Goal: Transaction & Acquisition: Download file/media

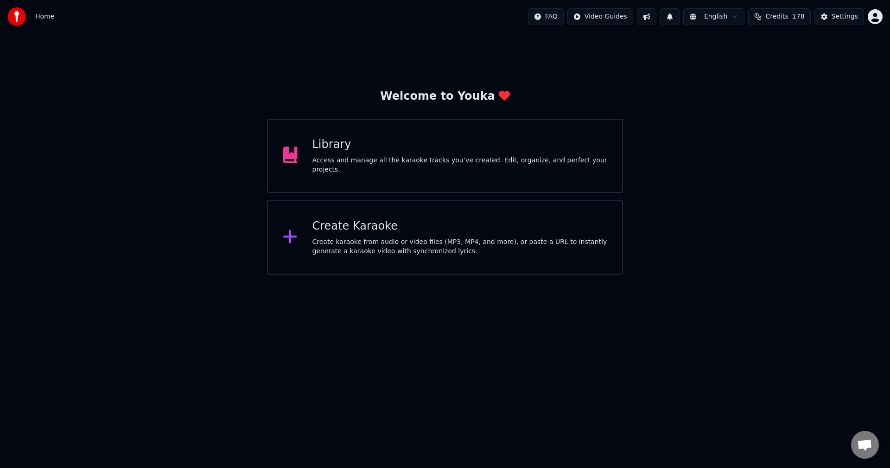
click at [418, 162] on div "Access and manage all the karaoke tracks you’ve created. Edit, organize, and pe…" at bounding box center [460, 165] width 295 height 19
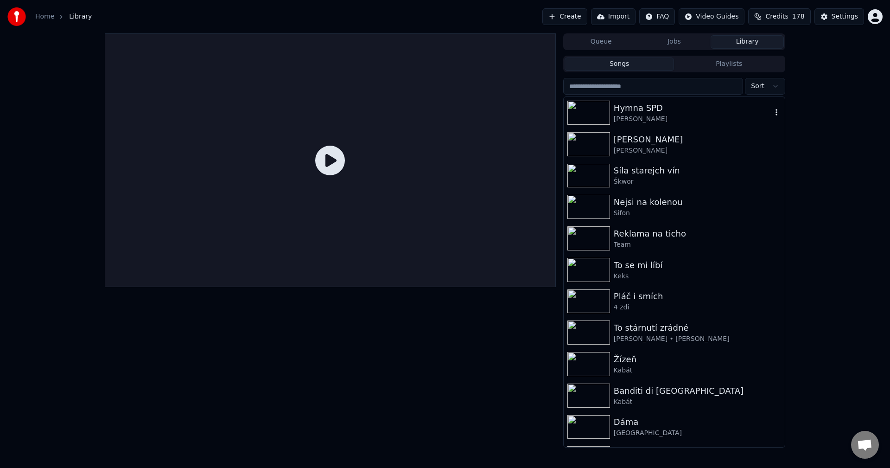
click at [666, 116] on div "[PERSON_NAME]" at bounding box center [693, 119] width 158 height 9
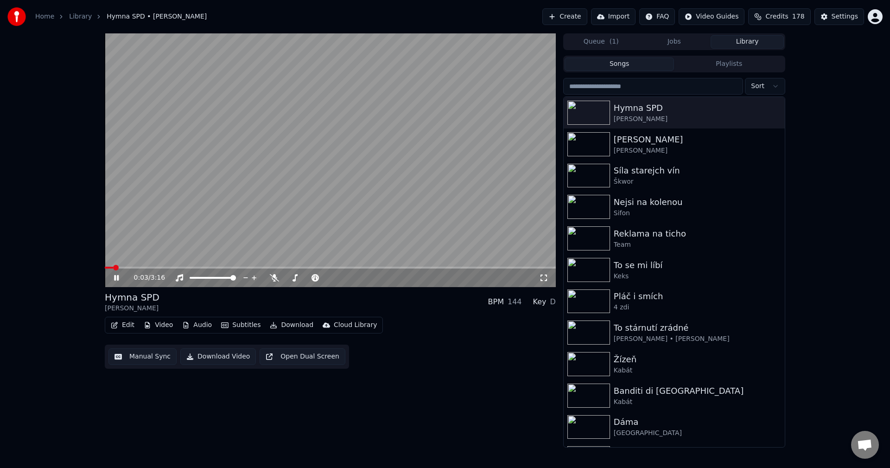
click at [119, 279] on icon at bounding box center [116, 278] width 5 height 6
click at [655, 147] on div "[PERSON_NAME]" at bounding box center [693, 150] width 158 height 9
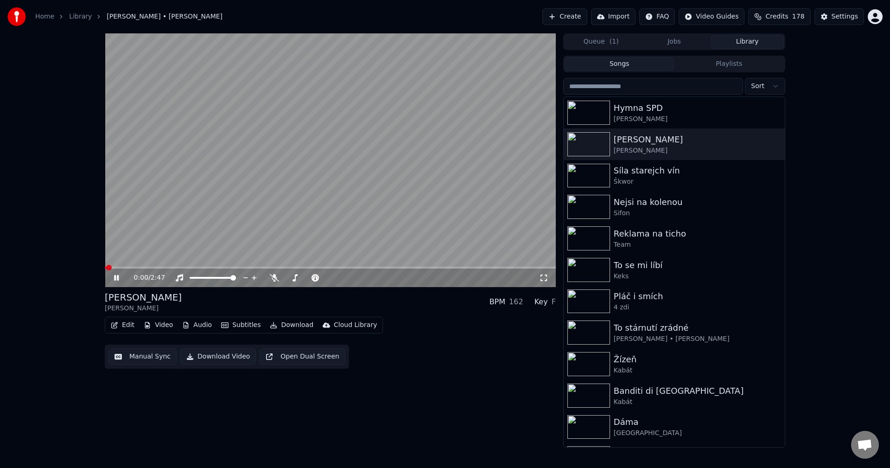
click at [117, 275] on icon at bounding box center [123, 277] width 22 height 7
click at [199, 327] on button "Audio" at bounding box center [197, 325] width 37 height 13
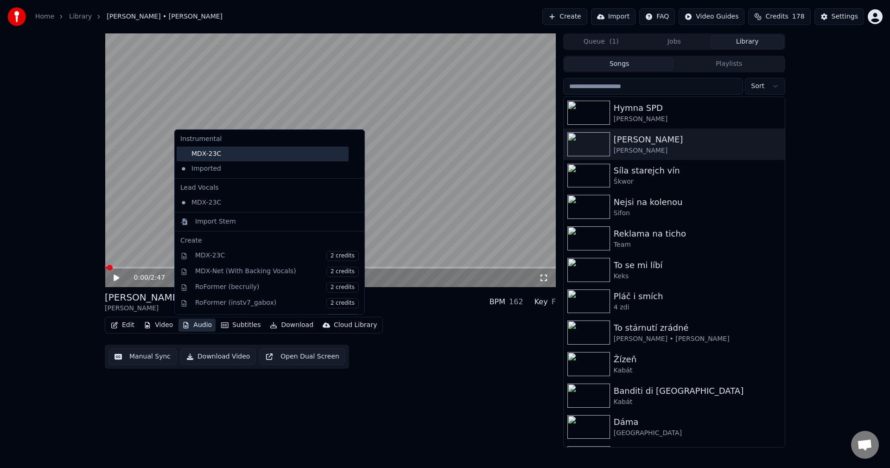
click at [211, 156] on div "MDX-23C" at bounding box center [263, 154] width 172 height 15
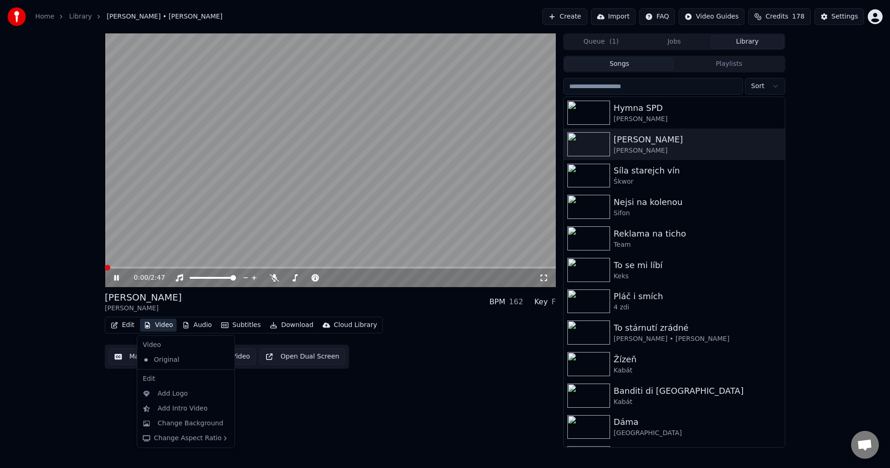
click at [167, 327] on button "Video" at bounding box center [158, 325] width 37 height 13
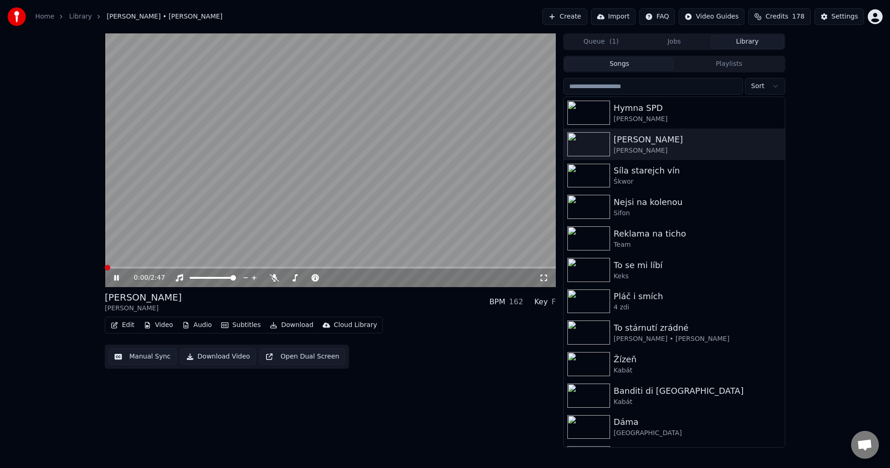
click at [118, 276] on icon at bounding box center [116, 278] width 5 height 6
click at [162, 322] on button "Video" at bounding box center [158, 325] width 37 height 13
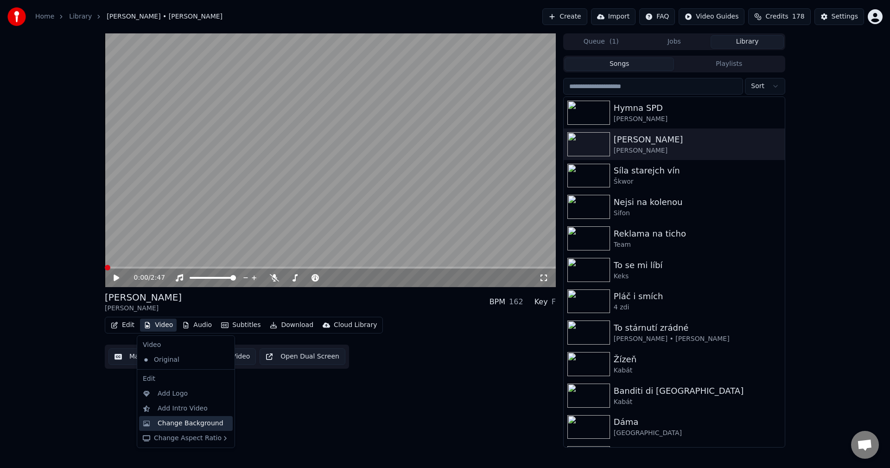
click at [184, 417] on div "Change Background" at bounding box center [186, 423] width 94 height 15
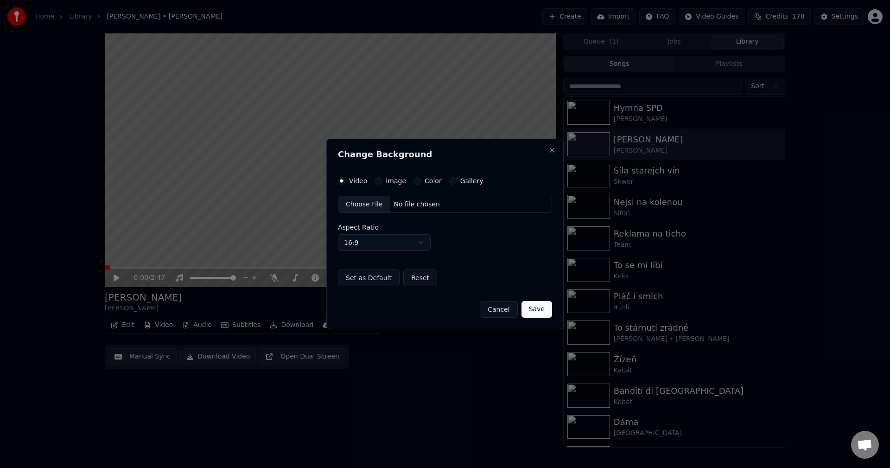
click at [394, 183] on label "Image" at bounding box center [396, 181] width 20 height 6
click at [382, 183] on button "Image" at bounding box center [378, 180] width 7 height 7
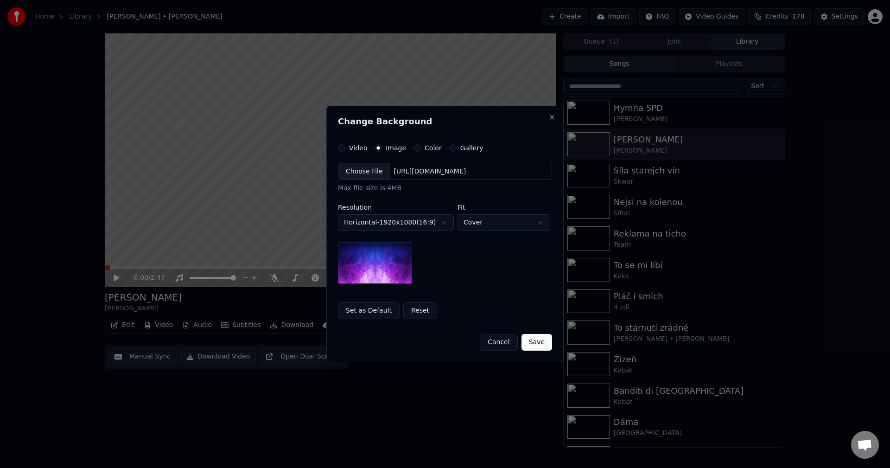
click at [418, 170] on div "https://imagedelivery.net/jkI57_JBx8hWPzcSI-uF5w/c7639807-3f76-4ea5-9112-66e75e…" at bounding box center [431, 171] width 80 height 9
click at [407, 224] on body "**********" at bounding box center [445, 234] width 890 height 468
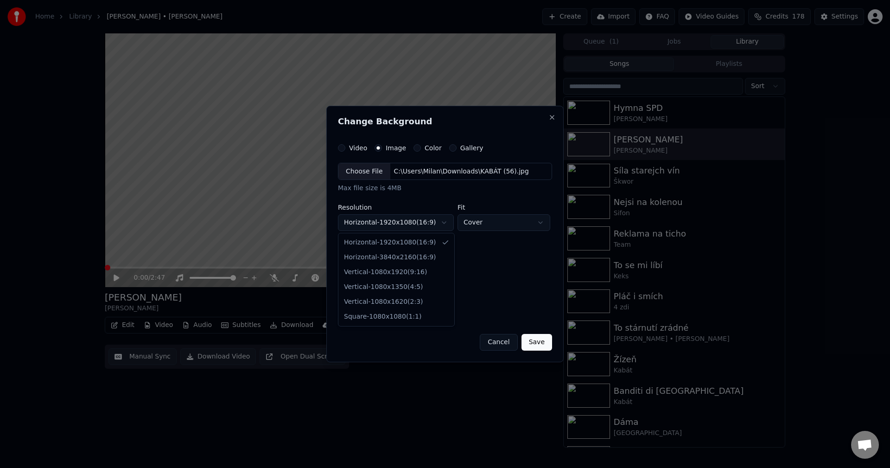
select select "*********"
click at [544, 342] on button "Save" at bounding box center [537, 342] width 31 height 17
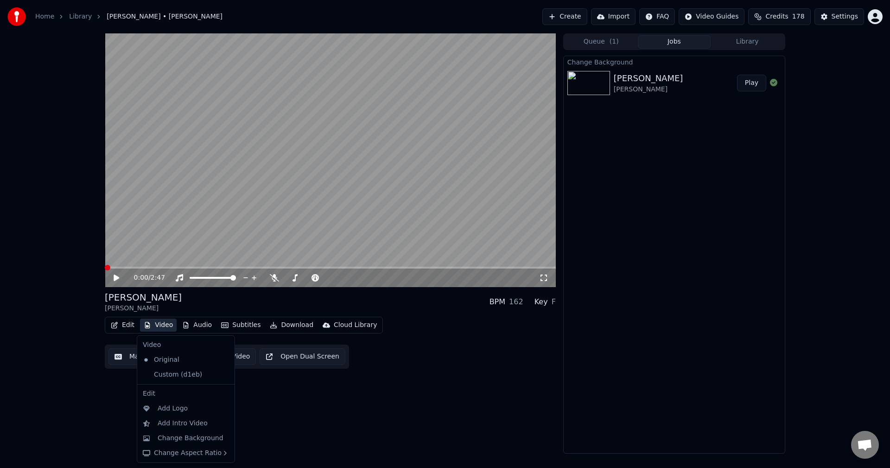
click at [160, 328] on button "Video" at bounding box center [158, 325] width 37 height 13
click at [167, 371] on div "Custom (d1eb)" at bounding box center [179, 374] width 80 height 15
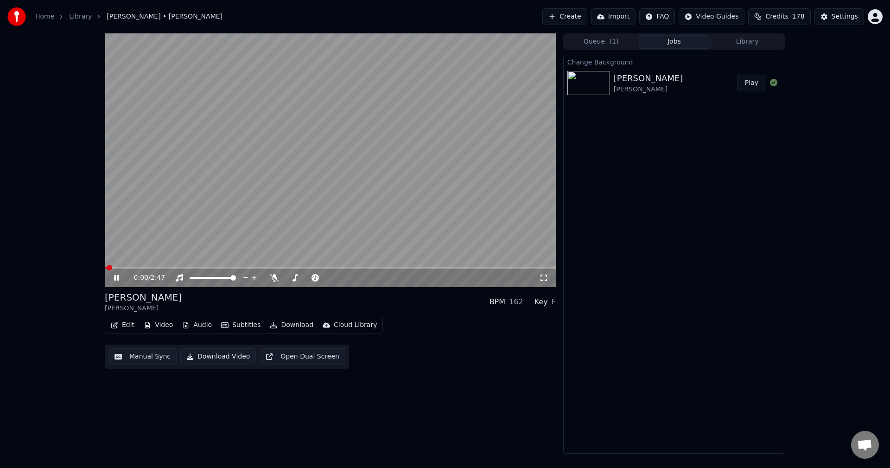
click at [117, 279] on icon at bounding box center [123, 277] width 22 height 7
click at [271, 275] on icon at bounding box center [274, 277] width 9 height 7
click at [199, 325] on button "Audio" at bounding box center [197, 325] width 37 height 13
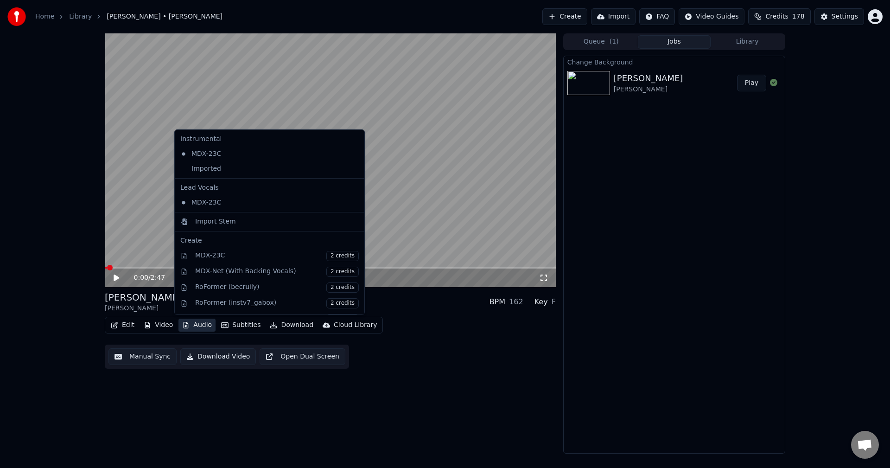
click at [184, 424] on div "0:00 / 2:47 Marie Tomáš Klus BPM 162 Key F Edit Video Audio Subtitles Download …" at bounding box center [330, 243] width 451 height 420
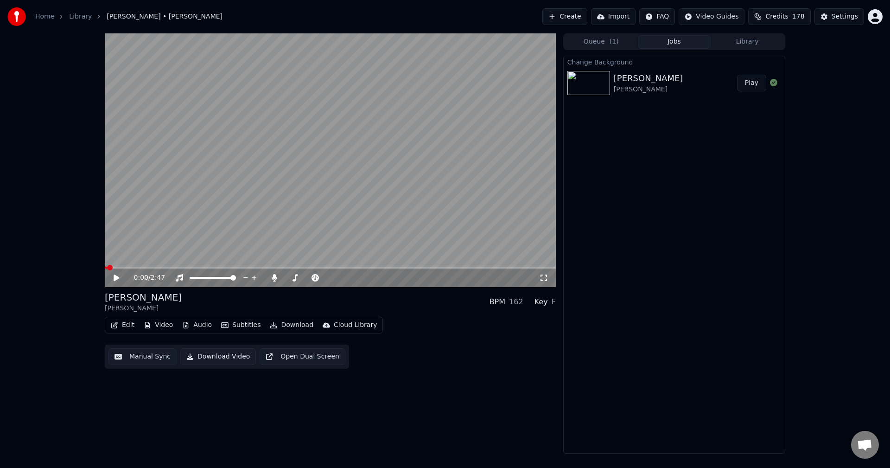
click at [293, 324] on button "Download" at bounding box center [291, 325] width 51 height 13
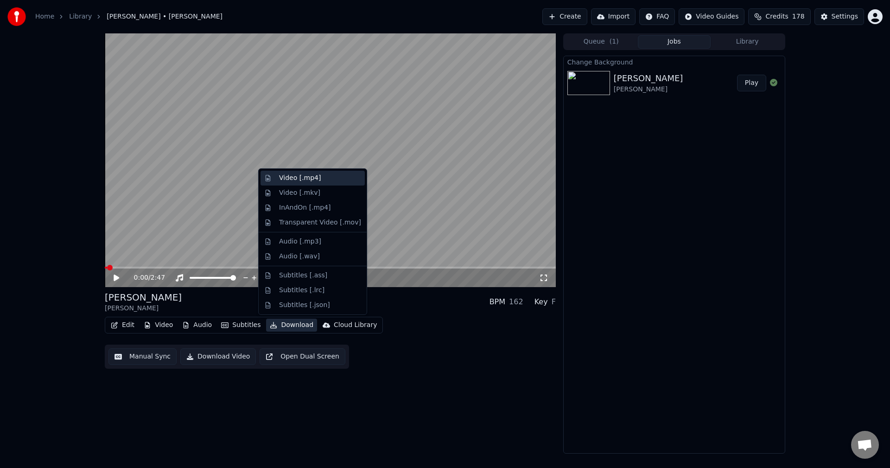
click at [319, 181] on div "Video [.mp4]" at bounding box center [320, 177] width 82 height 9
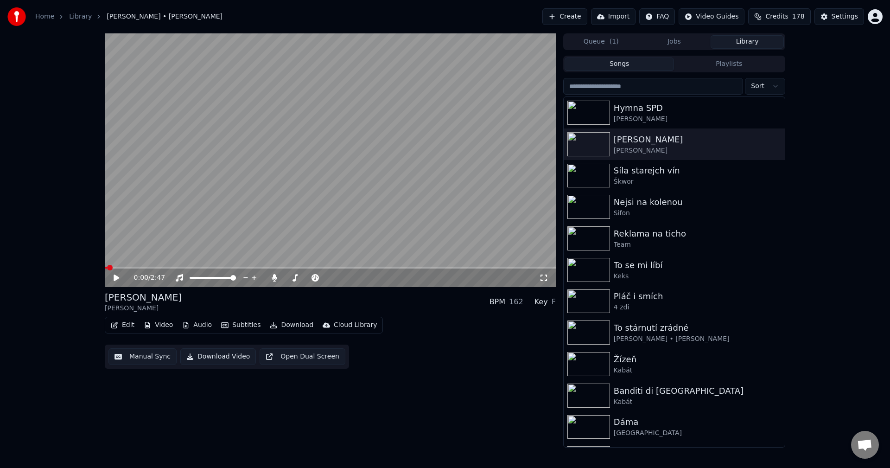
click at [736, 44] on button "Library" at bounding box center [747, 41] width 73 height 13
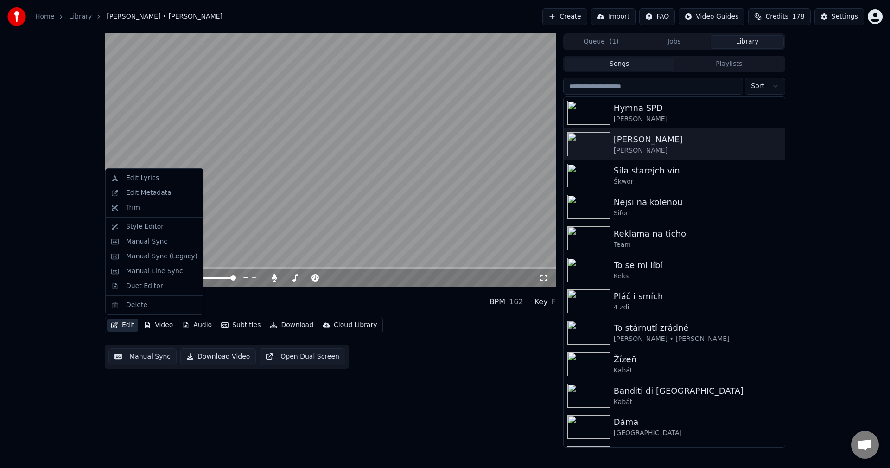
click at [127, 326] on button "Edit" at bounding box center [122, 325] width 31 height 13
click at [155, 194] on div "Edit Metadata" at bounding box center [148, 192] width 45 height 9
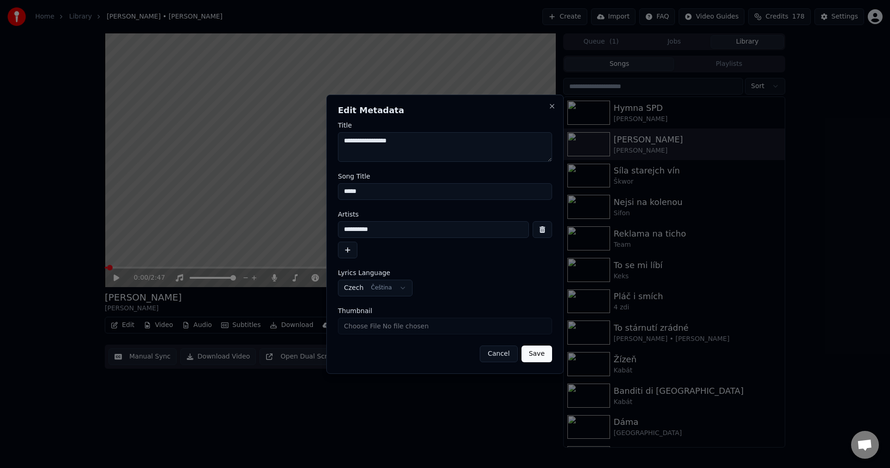
click at [407, 327] on input "Thumbnail" at bounding box center [445, 326] width 214 height 17
type input "**********"
click at [541, 353] on button "Save" at bounding box center [537, 354] width 31 height 17
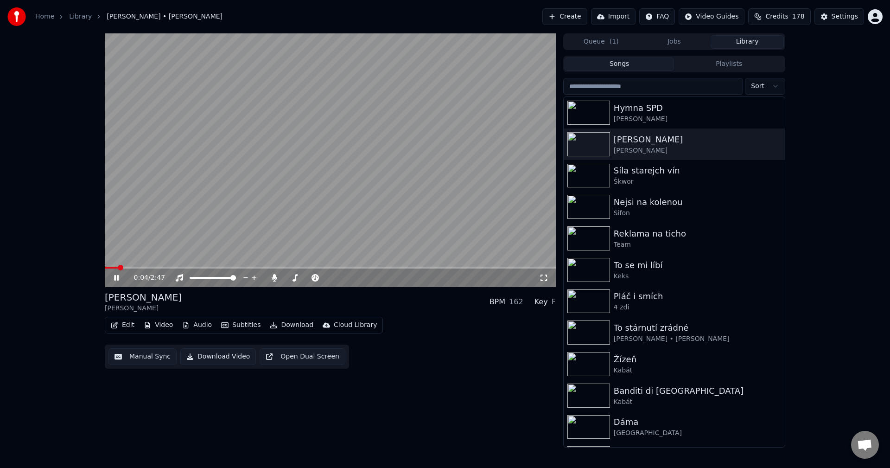
click at [116, 277] on icon at bounding box center [123, 277] width 22 height 7
click at [669, 112] on div "Hymna SPD" at bounding box center [693, 108] width 158 height 13
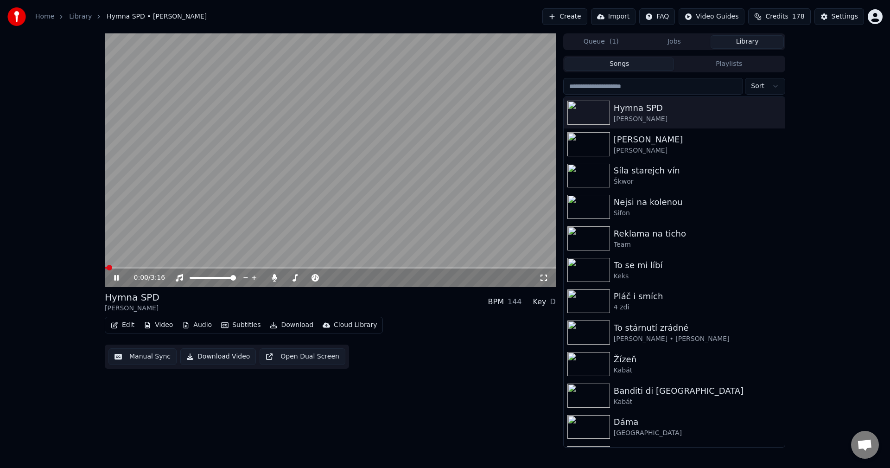
drag, startPoint x: 116, startPoint y: 280, endPoint x: 129, endPoint y: 292, distance: 17.4
click at [116, 280] on icon at bounding box center [123, 277] width 22 height 7
click at [165, 329] on button "Video" at bounding box center [158, 325] width 37 height 13
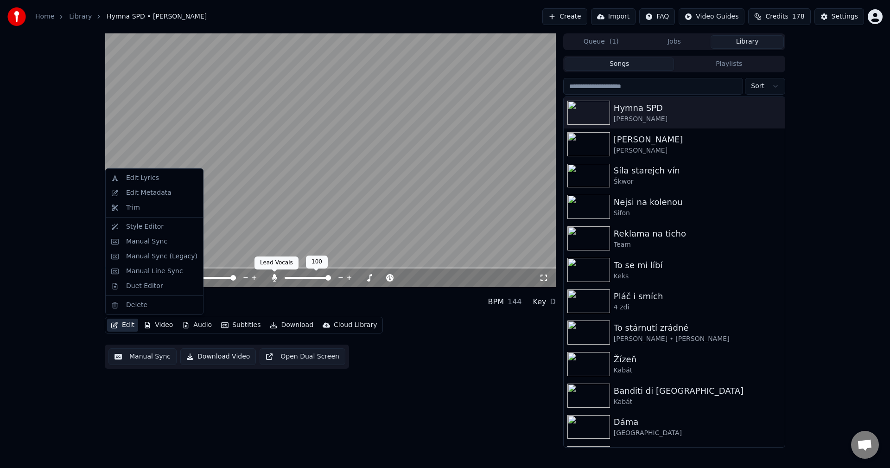
click at [272, 275] on icon at bounding box center [274, 277] width 9 height 7
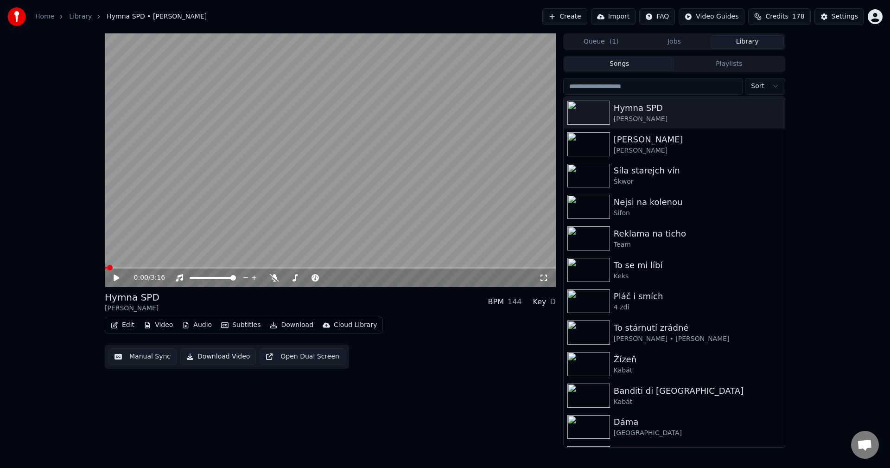
click at [257, 412] on div "0:00 / 3:16 Hymna SPD Petr Kolář BPM 144 Key D Edit Video Audio Subtitles Downl…" at bounding box center [330, 240] width 451 height 414
click at [294, 322] on button "Download" at bounding box center [291, 325] width 51 height 13
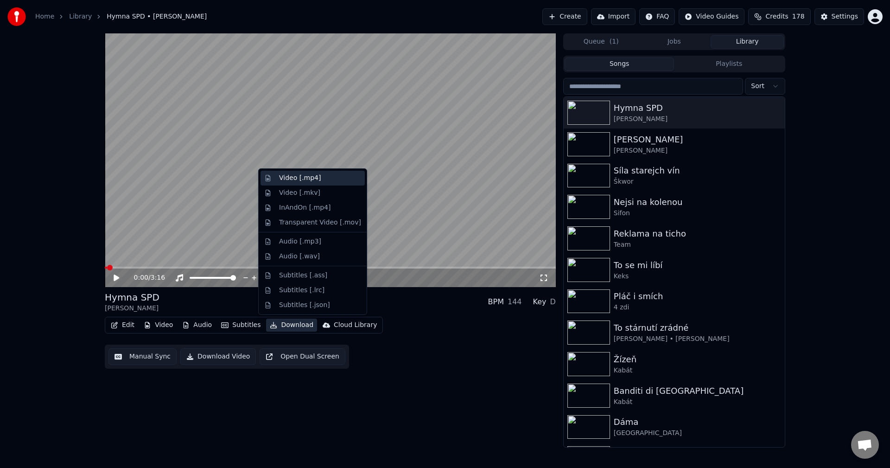
click at [320, 179] on div "Video [.mp4]" at bounding box center [320, 177] width 82 height 9
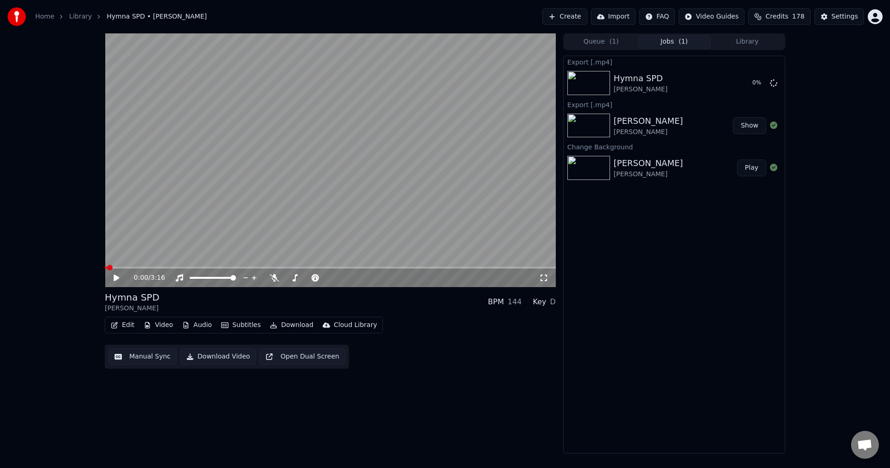
click at [125, 325] on button "Edit" at bounding box center [122, 325] width 31 height 13
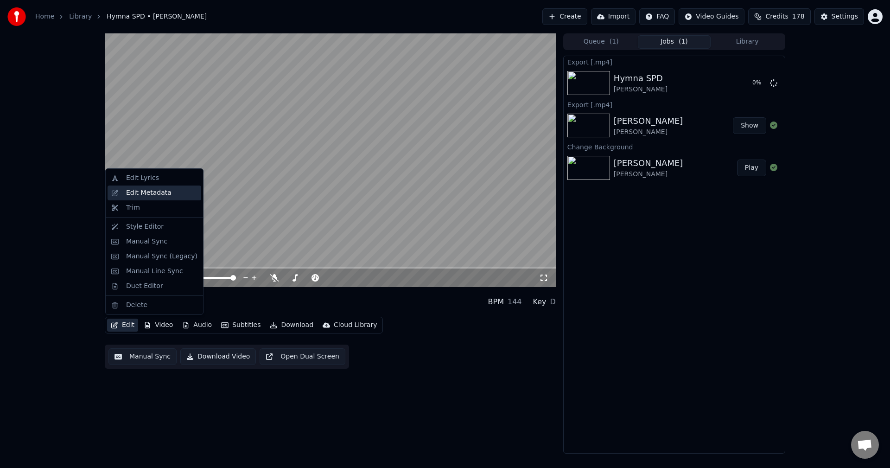
click at [134, 192] on div "Edit Metadata" at bounding box center [148, 192] width 45 height 9
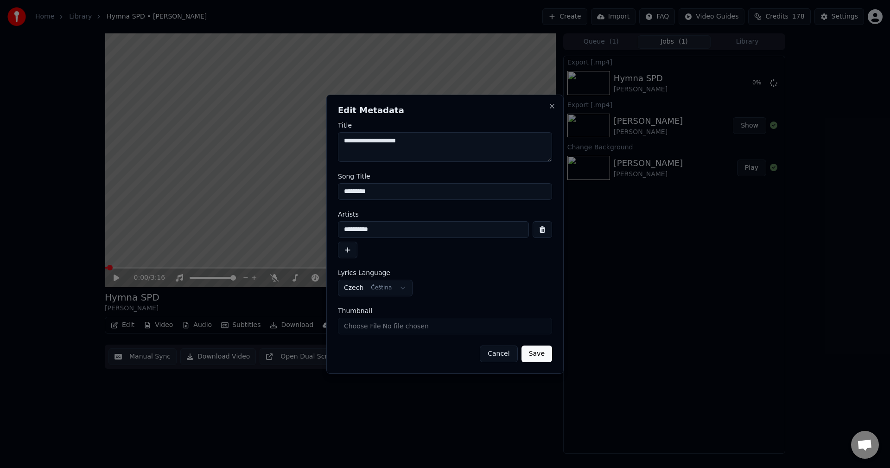
drag, startPoint x: 379, startPoint y: 229, endPoint x: 233, endPoint y: 223, distance: 146.2
click at [236, 223] on body "**********" at bounding box center [445, 234] width 890 height 468
drag, startPoint x: 387, startPoint y: 192, endPoint x: 210, endPoint y: 178, distance: 177.3
click at [211, 178] on body "**********" at bounding box center [445, 234] width 890 height 468
click at [551, 107] on button "Close" at bounding box center [552, 105] width 7 height 7
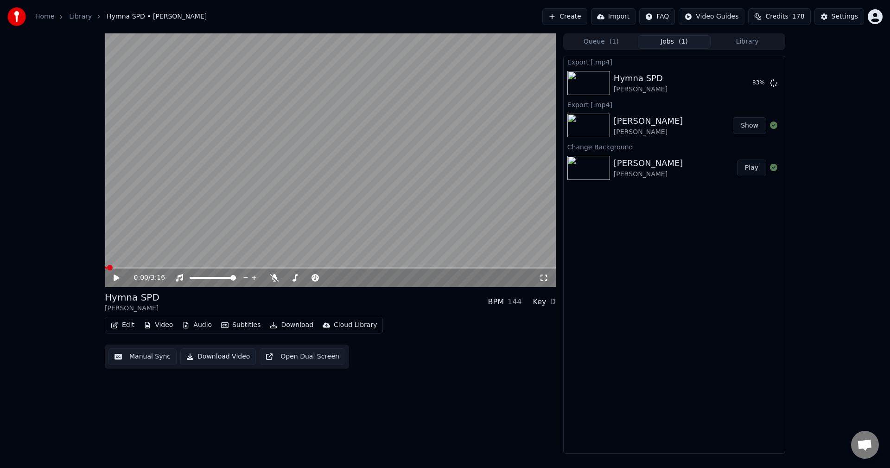
click at [128, 324] on button "Edit" at bounding box center [122, 325] width 31 height 13
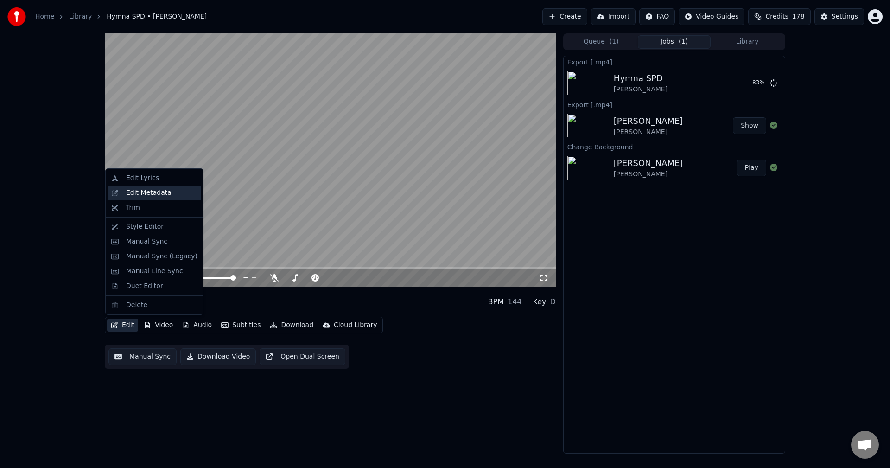
click at [140, 192] on div "Edit Metadata" at bounding box center [148, 192] width 45 height 9
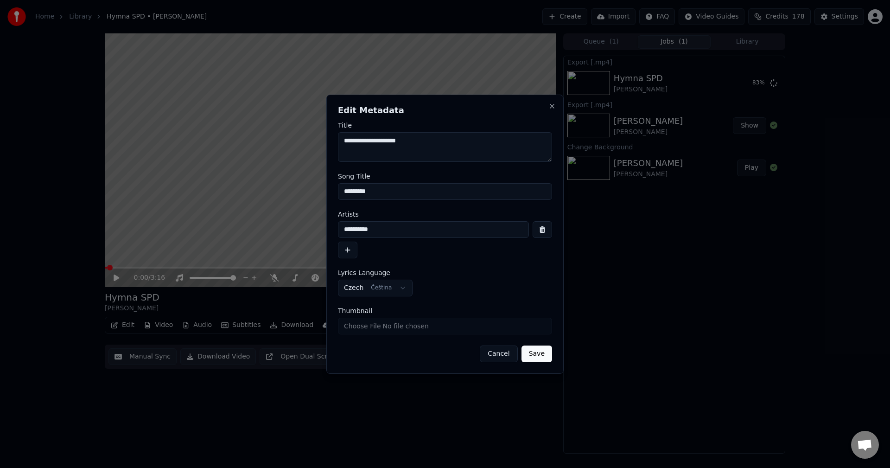
drag, startPoint x: 247, startPoint y: 227, endPoint x: 218, endPoint y: 229, distance: 29.7
click at [213, 227] on body "**********" at bounding box center [445, 234] width 890 height 468
click at [553, 108] on button "Close" at bounding box center [552, 105] width 7 height 7
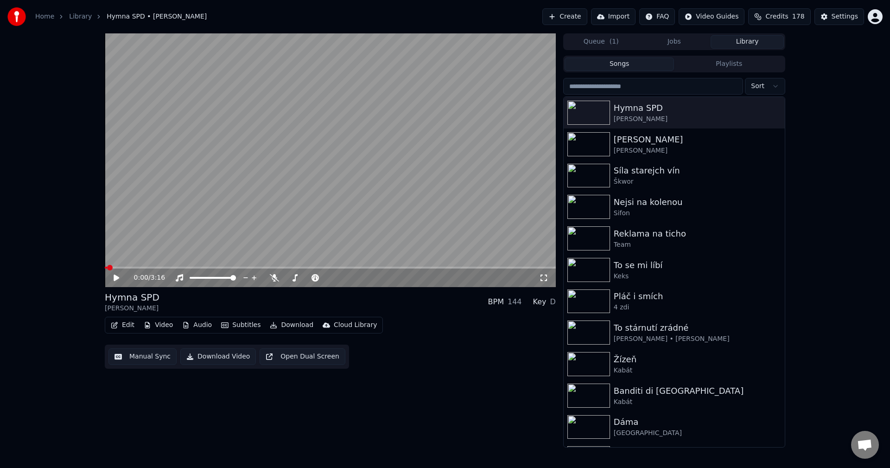
click at [748, 44] on button "Library" at bounding box center [747, 41] width 73 height 13
click at [153, 327] on button "Video" at bounding box center [158, 325] width 37 height 13
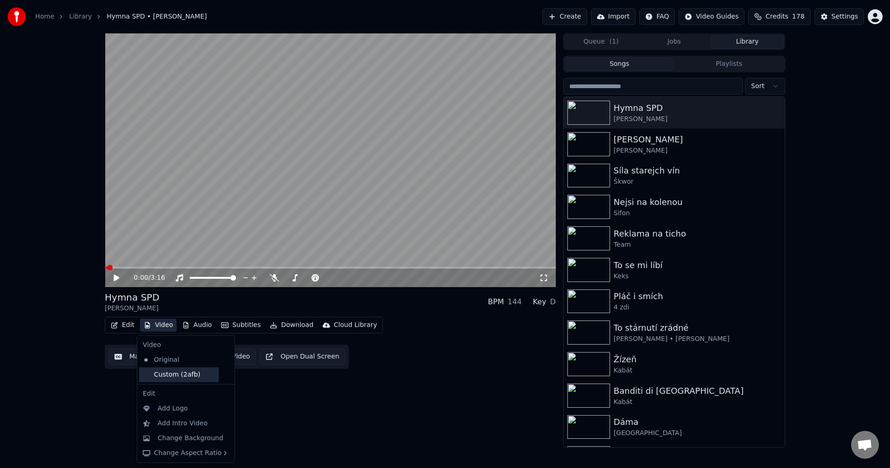
click at [168, 377] on div "Custom (2afb)" at bounding box center [179, 374] width 80 height 15
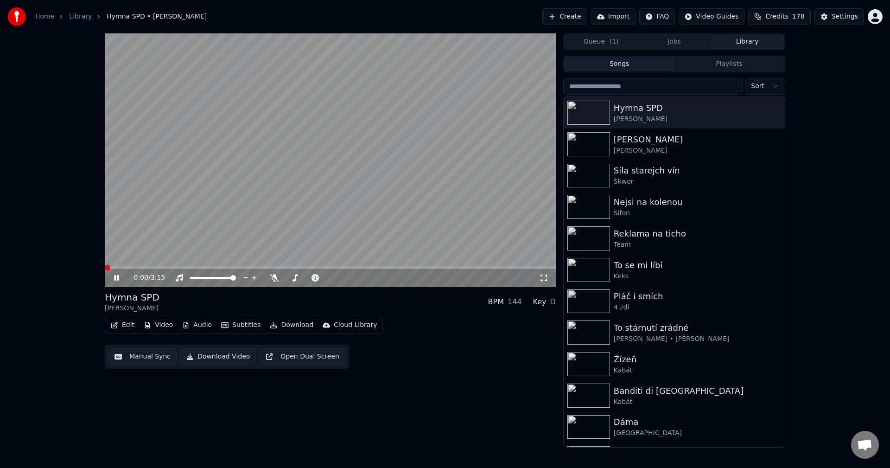
click at [114, 277] on icon at bounding box center [123, 277] width 22 height 7
click at [200, 326] on button "Audio" at bounding box center [197, 325] width 37 height 13
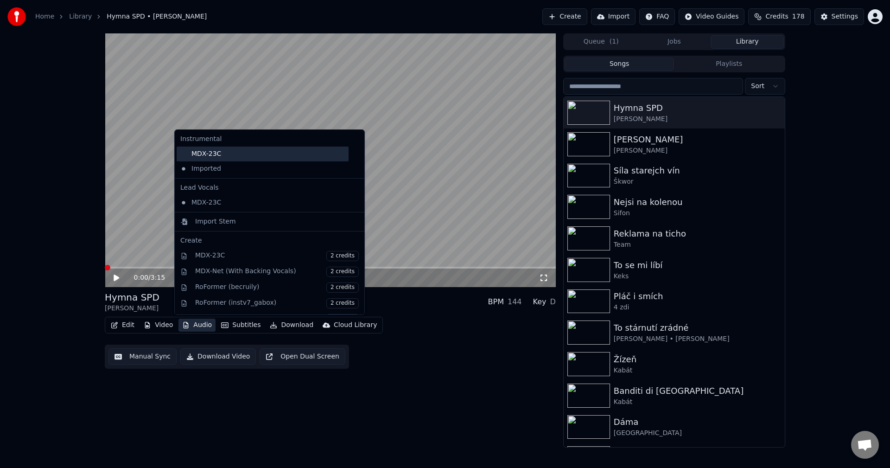
click at [223, 158] on div "MDX-23C" at bounding box center [263, 154] width 172 height 15
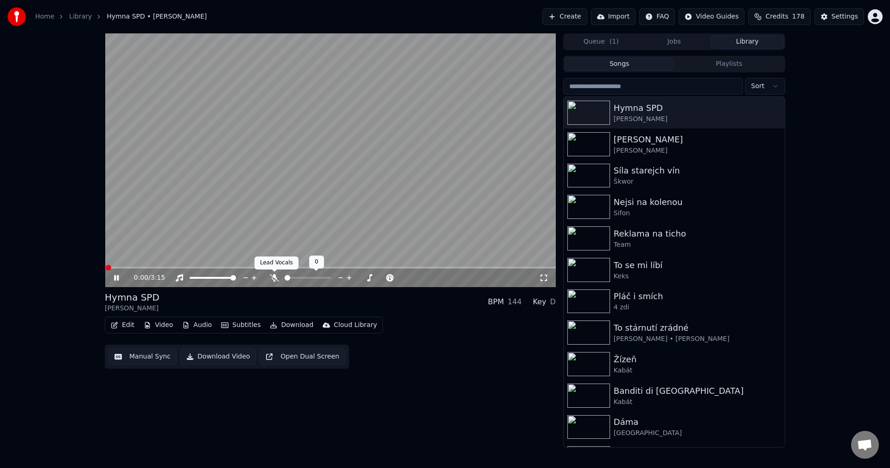
click at [275, 276] on icon at bounding box center [274, 277] width 9 height 7
click at [116, 277] on icon at bounding box center [116, 278] width 5 height 6
click at [298, 325] on button "Download" at bounding box center [291, 325] width 51 height 13
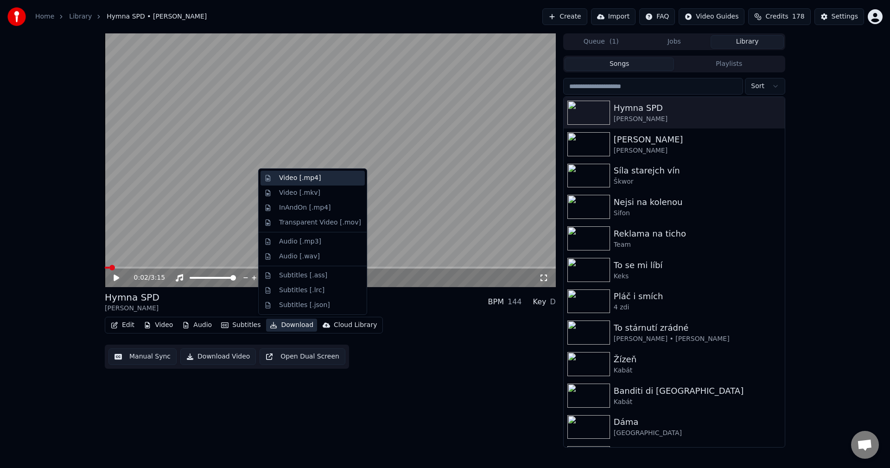
click at [303, 179] on div "Video [.mp4]" at bounding box center [300, 177] width 42 height 9
